Goal: Information Seeking & Learning: Check status

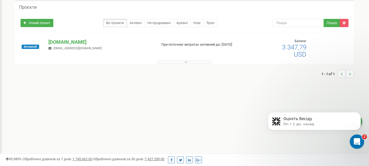
click at [354, 143] on icon "Открыть службу сообщений Intercom" at bounding box center [355, 140] width 9 height 9
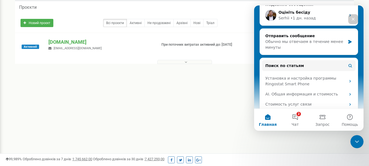
scroll to position [109, 0]
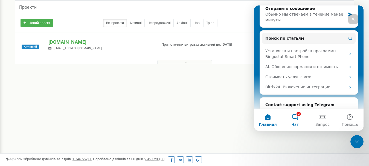
click at [293, 117] on button "2 Чат" at bounding box center [294, 120] width 27 height 22
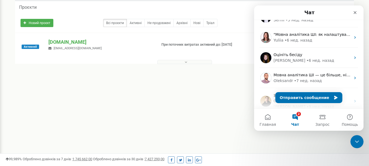
scroll to position [0, 0]
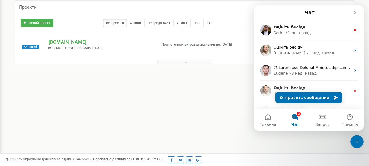
click at [311, 143] on div "Реферальна програма Налаштування профілю Вихід Проєкти Новий проєкт Всі проєкти…" at bounding box center [184, 137] width 369 height 328
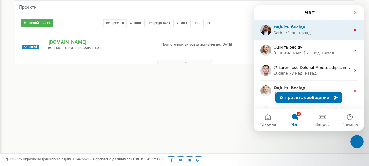
click at [333, 28] on div "Оцініть бесіду" at bounding box center [311, 27] width 77 height 6
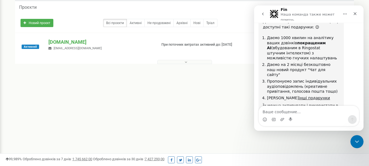
scroll to position [859, 0]
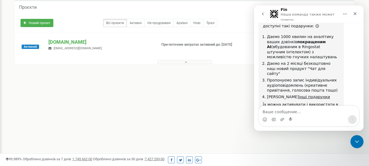
click at [208, 98] on div "Реферальна програма Налаштування профілю Вихід Проєкти Новий проєкт Всі проєкти…" at bounding box center [184, 137] width 369 height 328
click at [353, 13] on icon "Закрыть" at bounding box center [354, 13] width 4 height 4
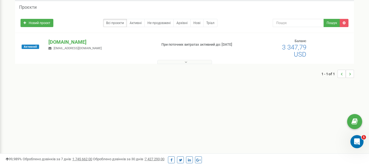
scroll to position [0, 0]
click at [241, 107] on div "Реферальна програма Налаштування профілю Вихід Проєкти Новий проєкт Всі проєкти…" at bounding box center [184, 137] width 369 height 328
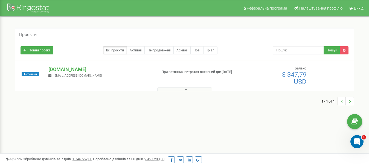
click at [186, 90] on icon at bounding box center [185, 89] width 2 height 4
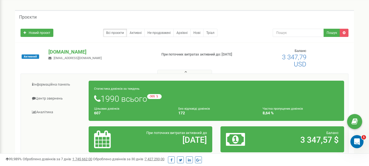
scroll to position [27, 0]
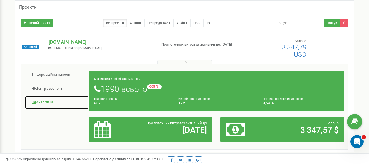
click at [46, 102] on link "Аналiтика" at bounding box center [57, 102] width 64 height 13
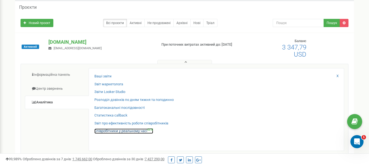
click at [112, 132] on link "Співробітники у реальному часі NEW" at bounding box center [123, 130] width 59 height 5
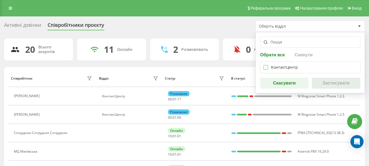
click at [264, 65] on label at bounding box center [265, 65] width 5 height 0
checkbox input "true"
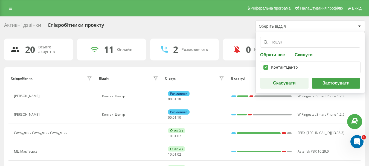
click at [319, 83] on button "Застосувати" at bounding box center [335, 83] width 48 height 11
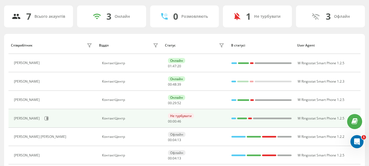
scroll to position [16, 0]
